Goal: Information Seeking & Learning: Learn about a topic

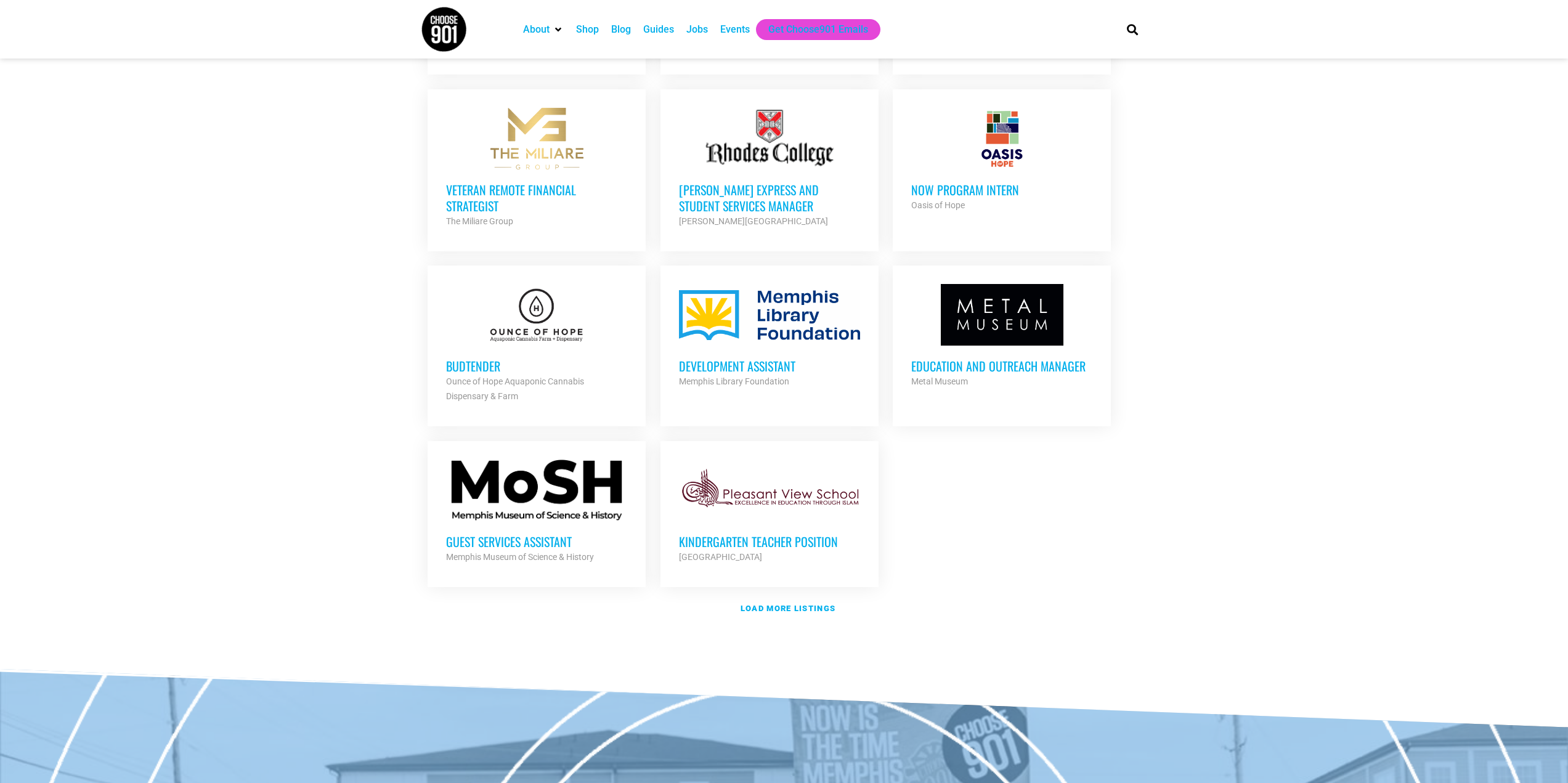
scroll to position [1173, 0]
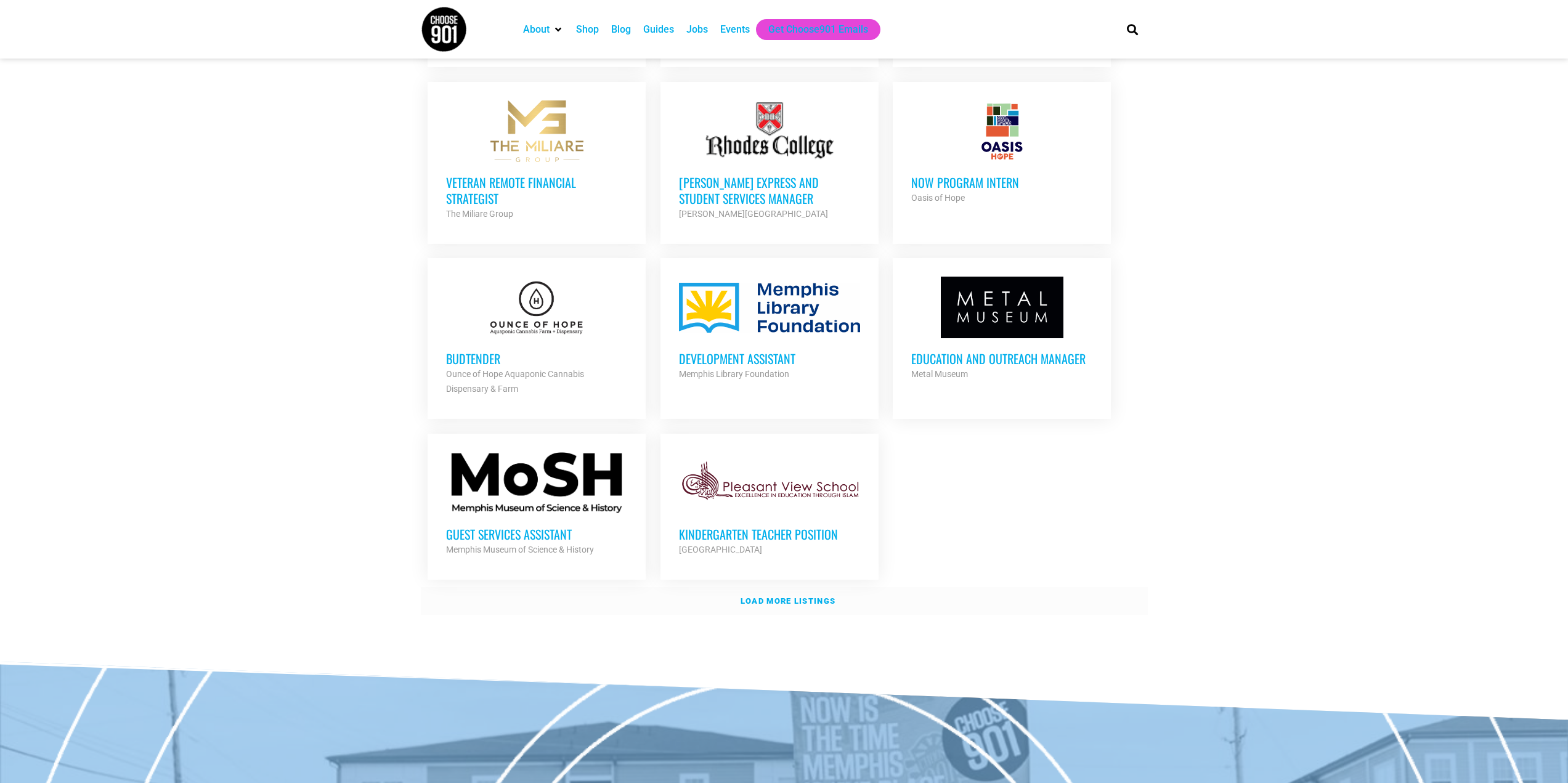
click at [798, 597] on strong "Load more listings" at bounding box center [788, 601] width 95 height 9
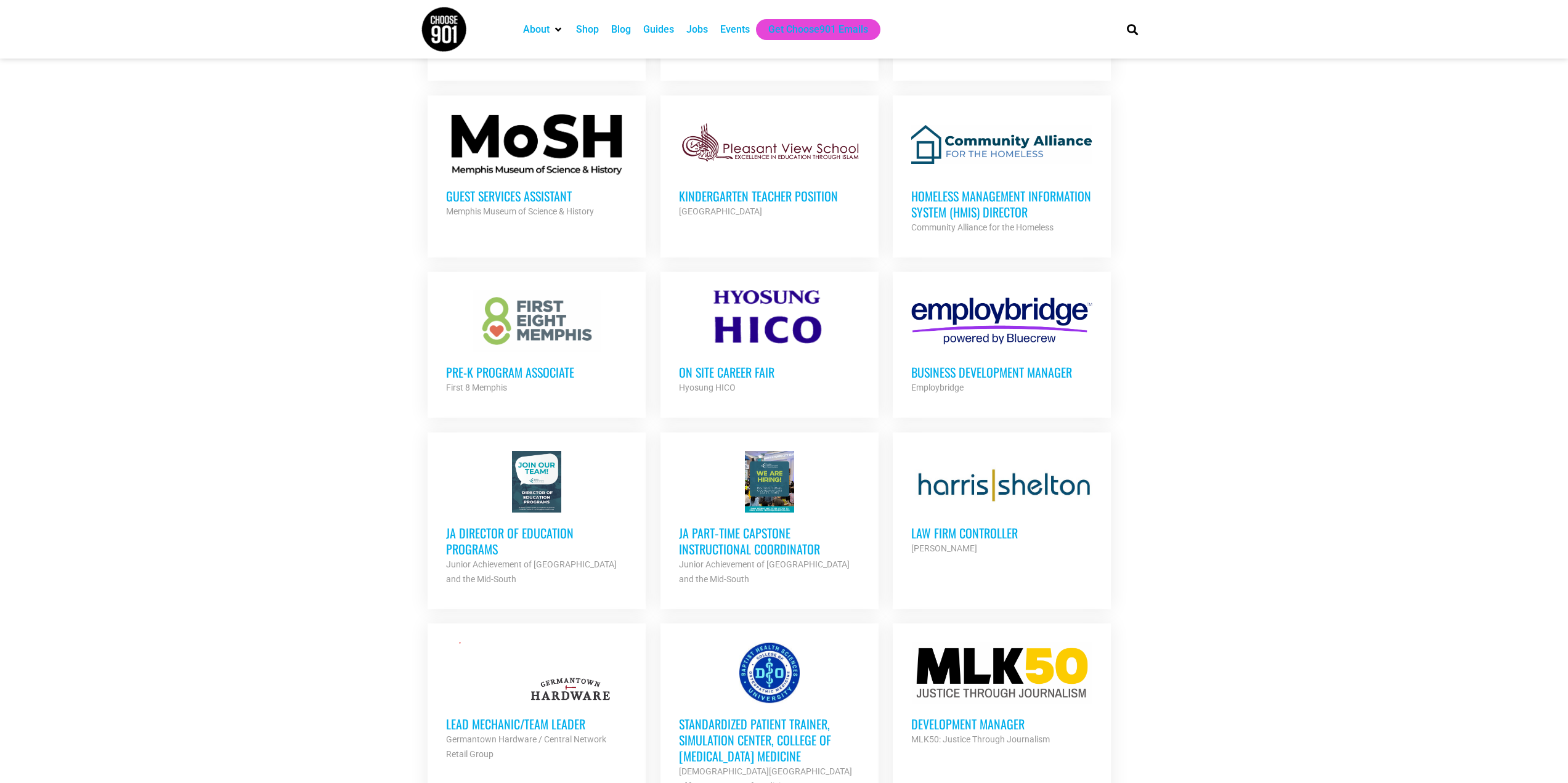
scroll to position [1469, 0]
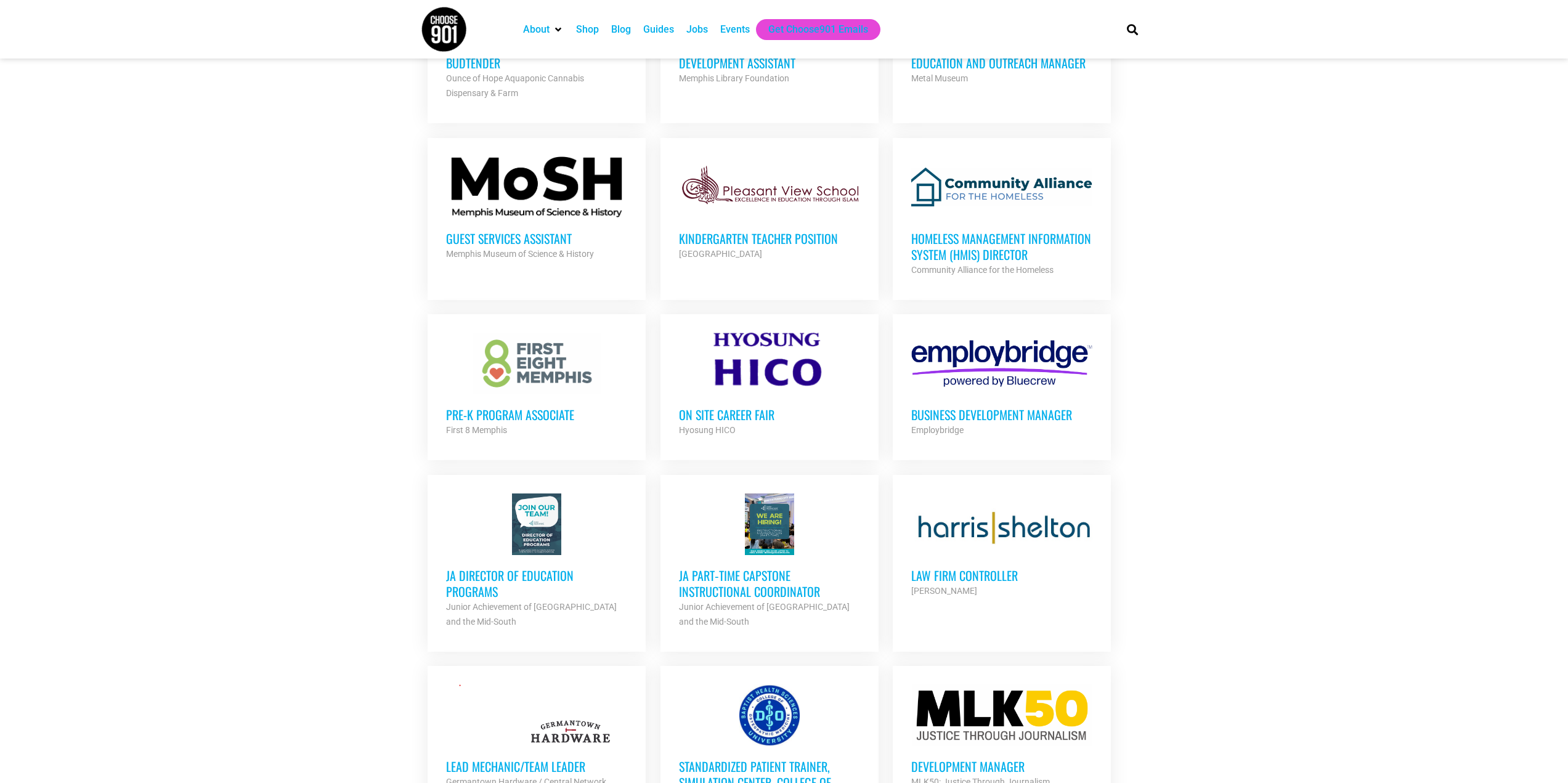
click at [745, 412] on h3 "On Site Career Fair" at bounding box center [770, 414] width 181 height 16
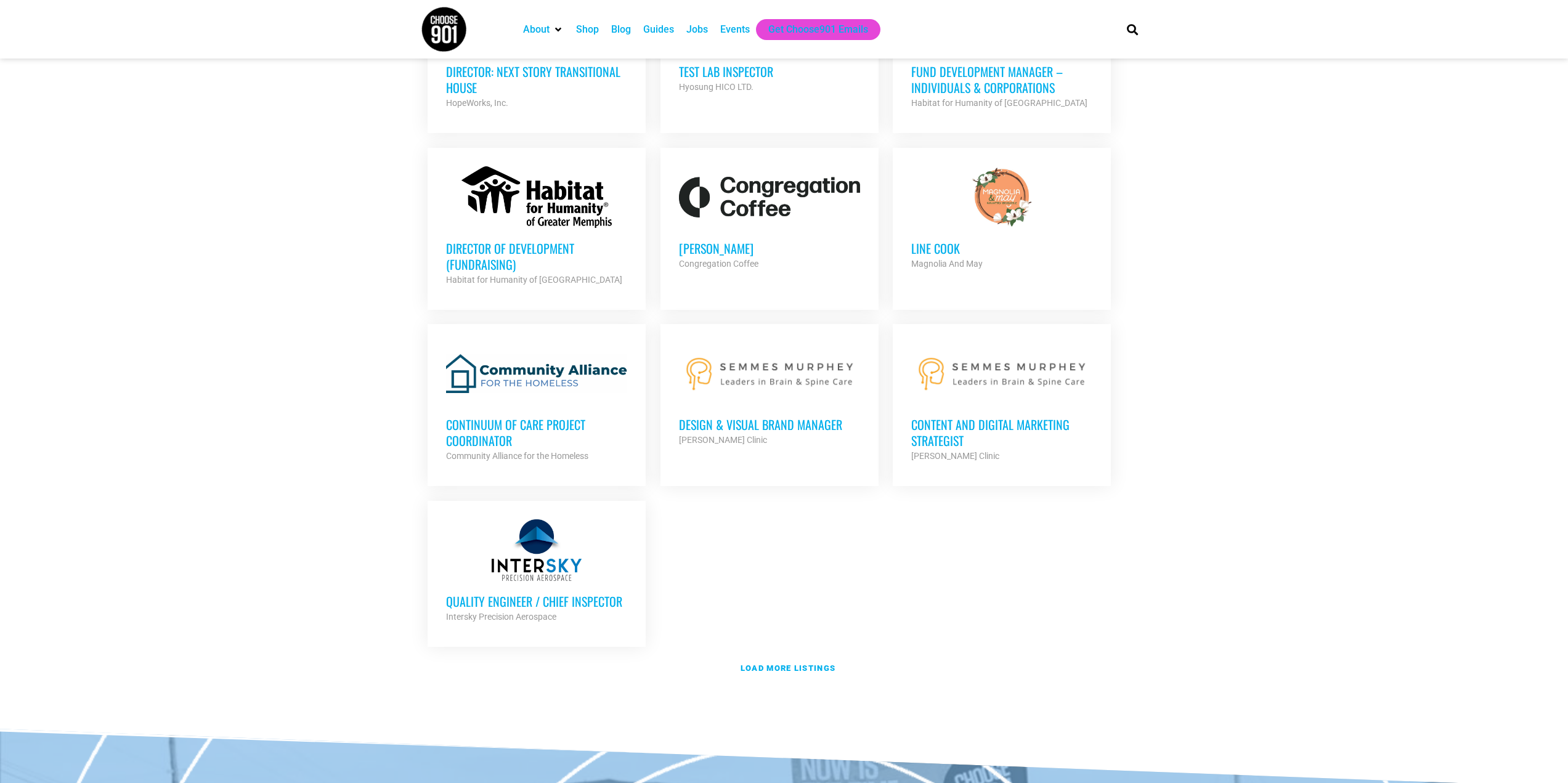
scroll to position [2565, 0]
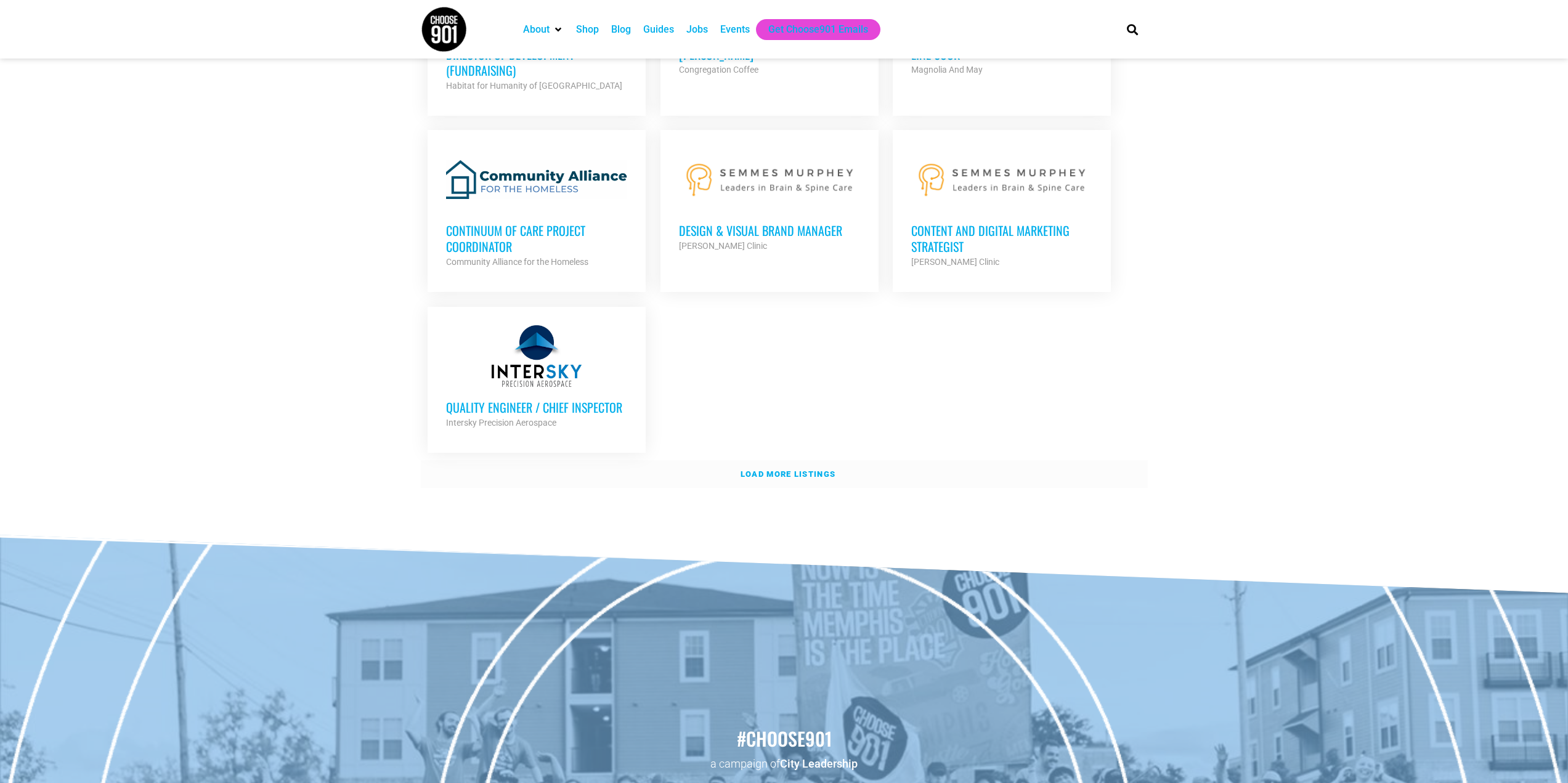
click at [792, 469] on strong "Load more listings" at bounding box center [788, 474] width 95 height 9
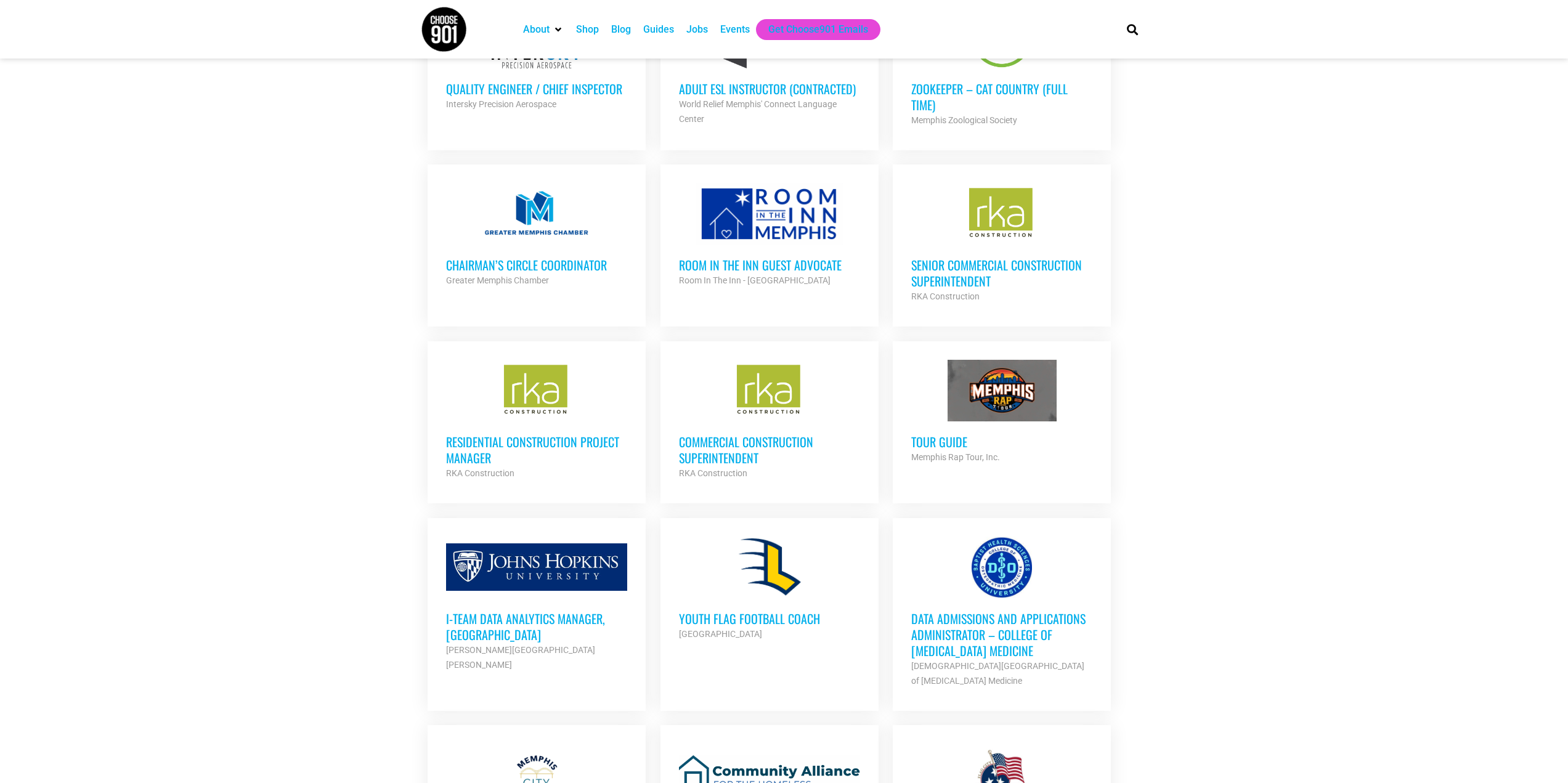
scroll to position [2972, 0]
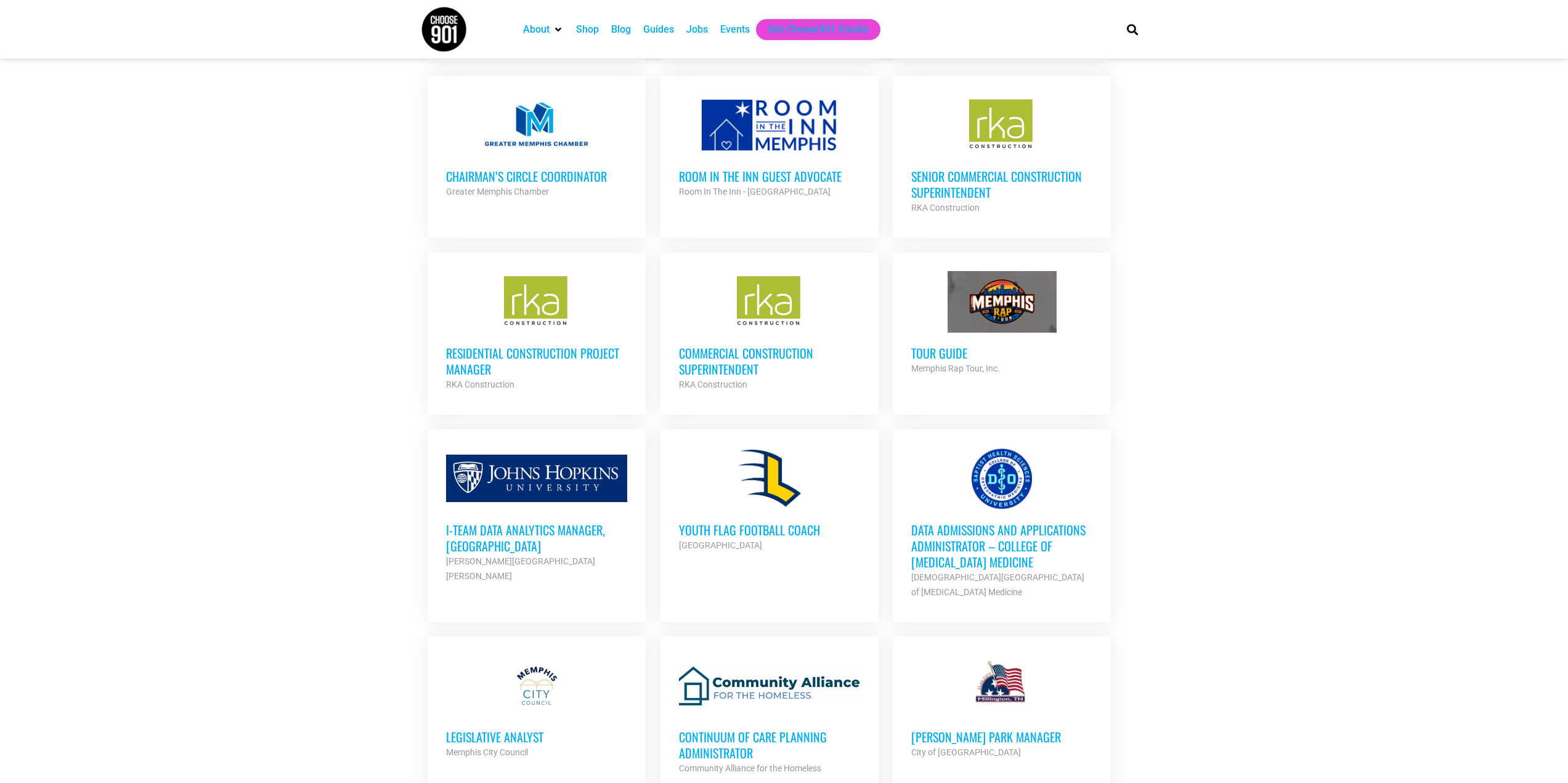
drag, startPoint x: 1566, startPoint y: 542, endPoint x: 1565, endPoint y: 613, distance: 71.0
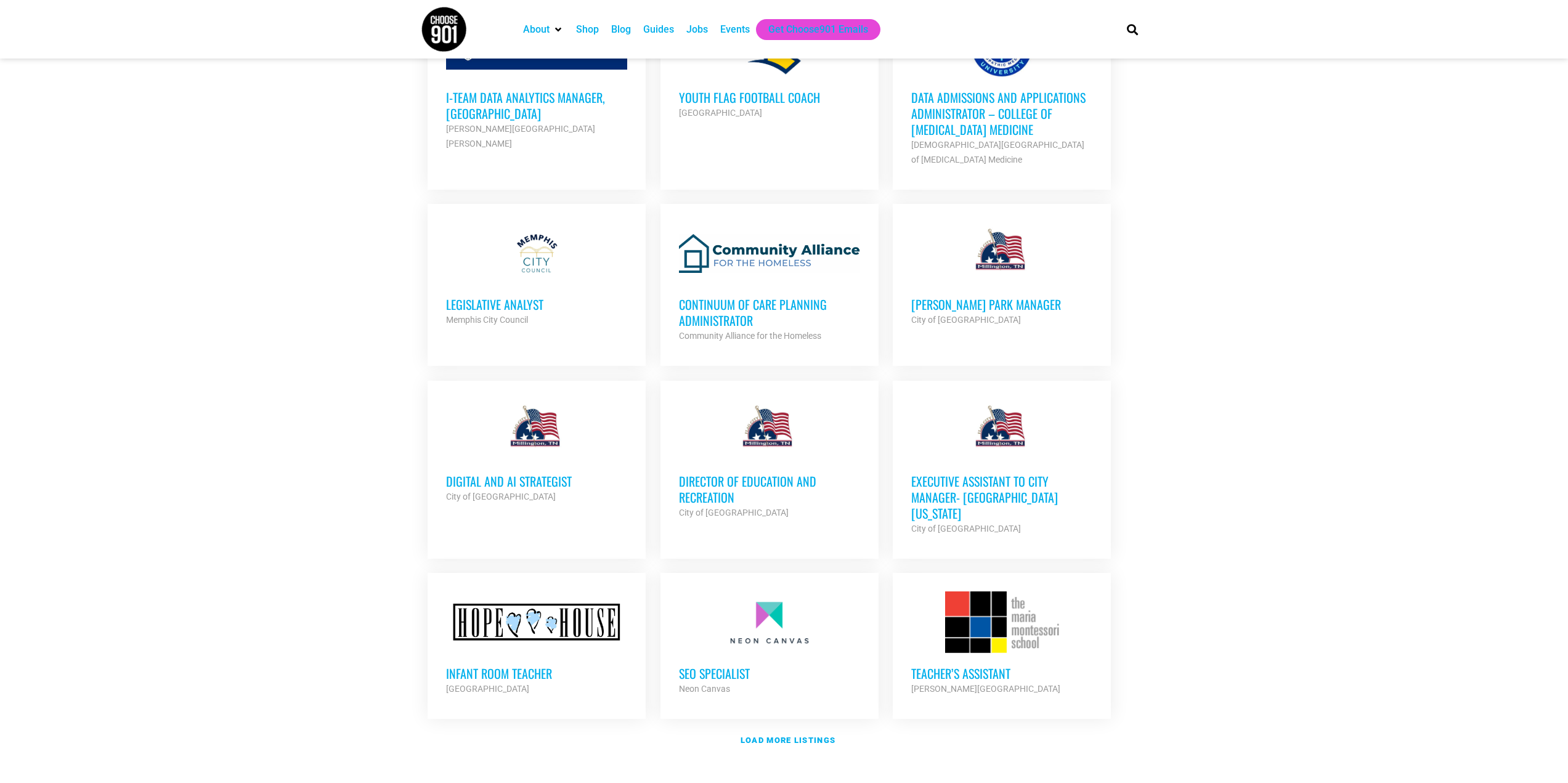
scroll to position [3431, 0]
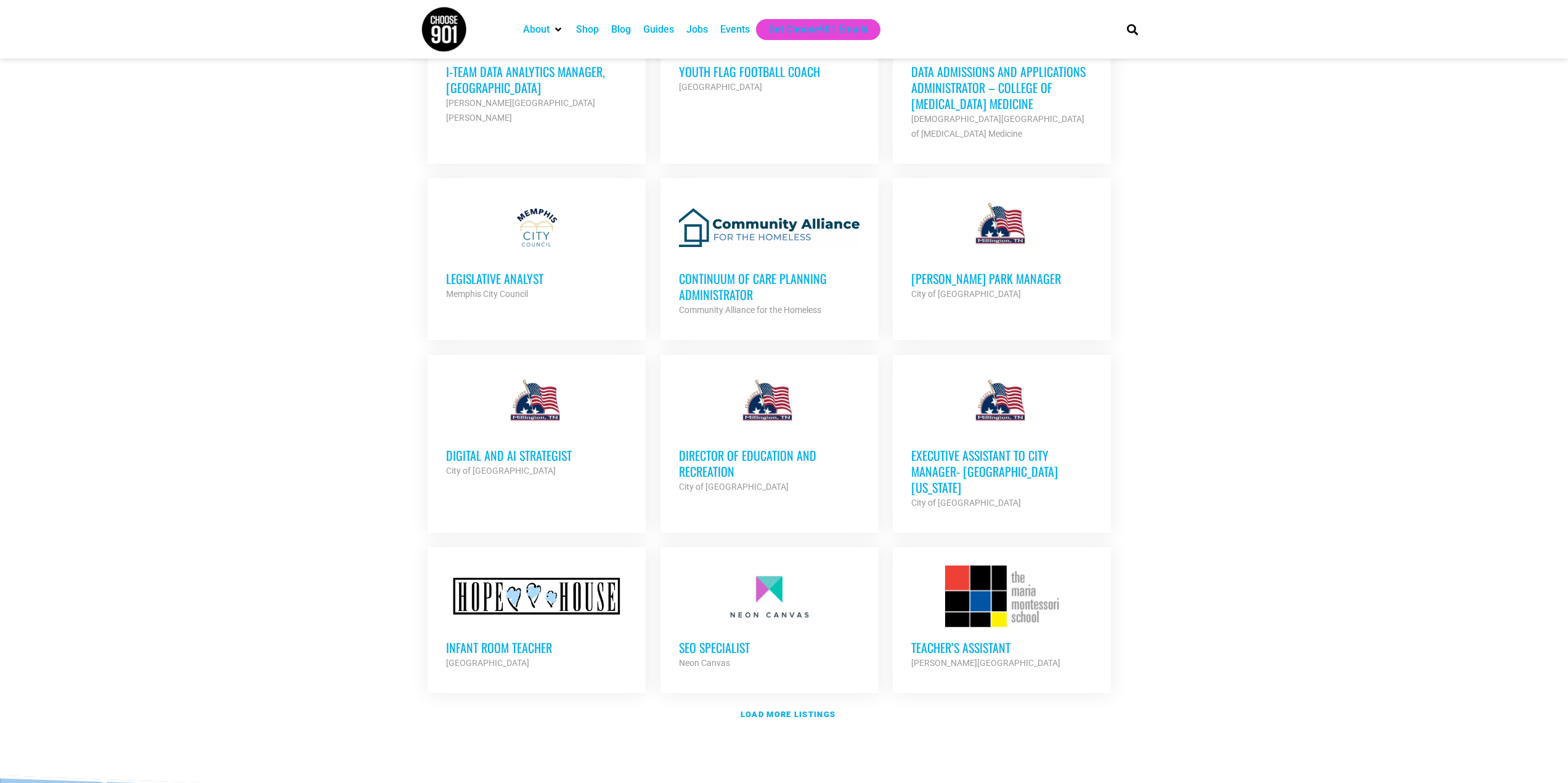
click at [1017, 221] on div at bounding box center [1002, 227] width 181 height 62
click at [800, 710] on strong "Load more listings" at bounding box center [788, 715] width 95 height 9
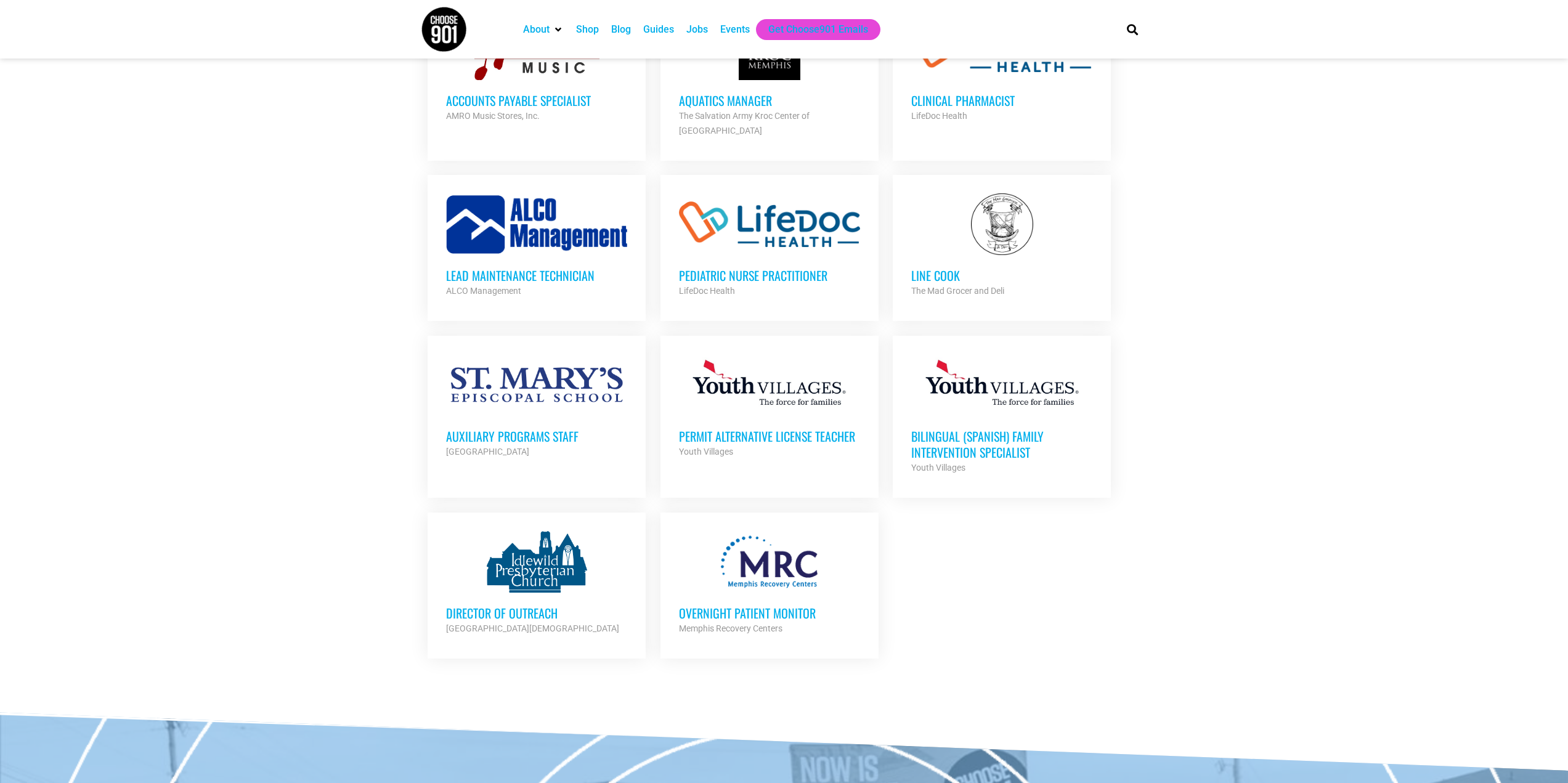
scroll to position [4696, 0]
